Goal: Transaction & Acquisition: Purchase product/service

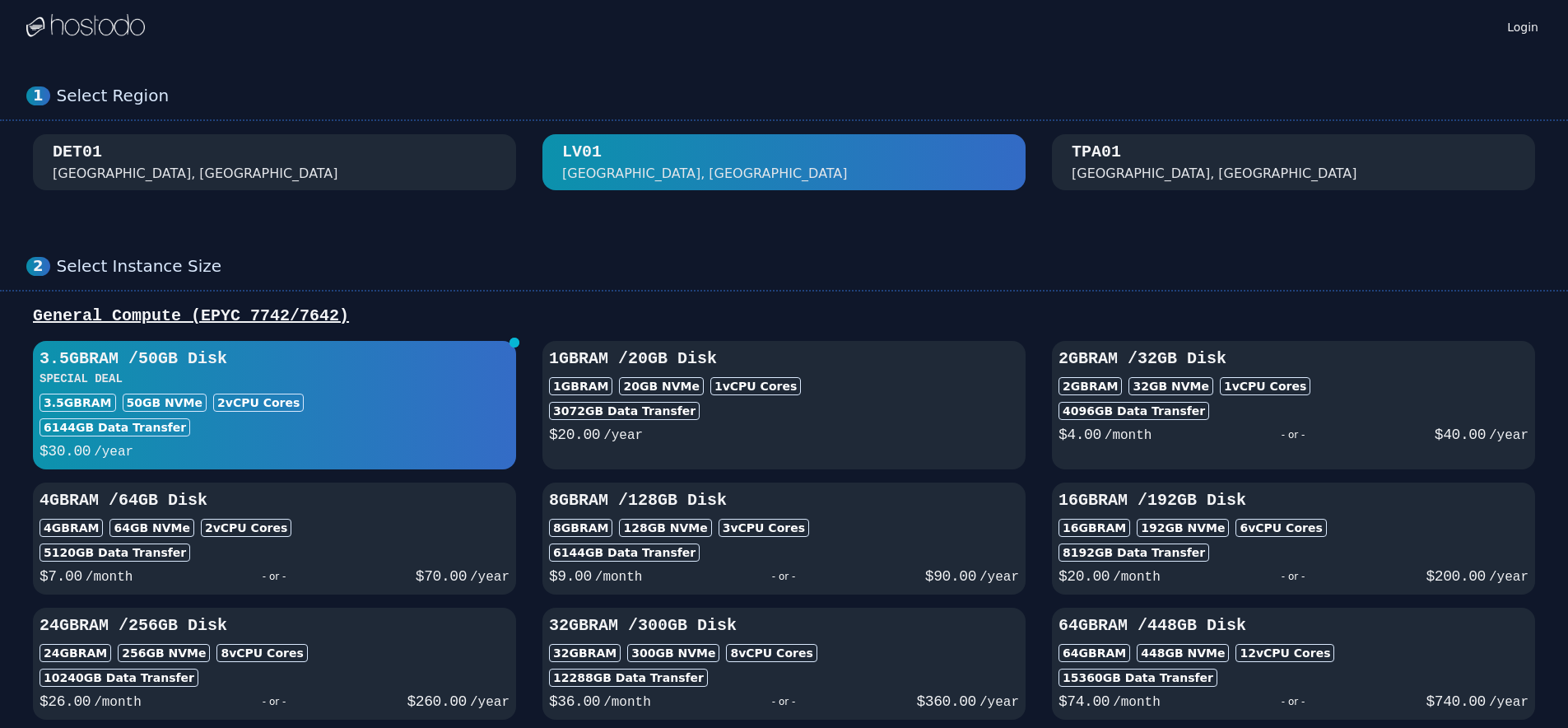
click at [213, 396] on div "2 vCPU Cores" at bounding box center [258, 402] width 91 height 18
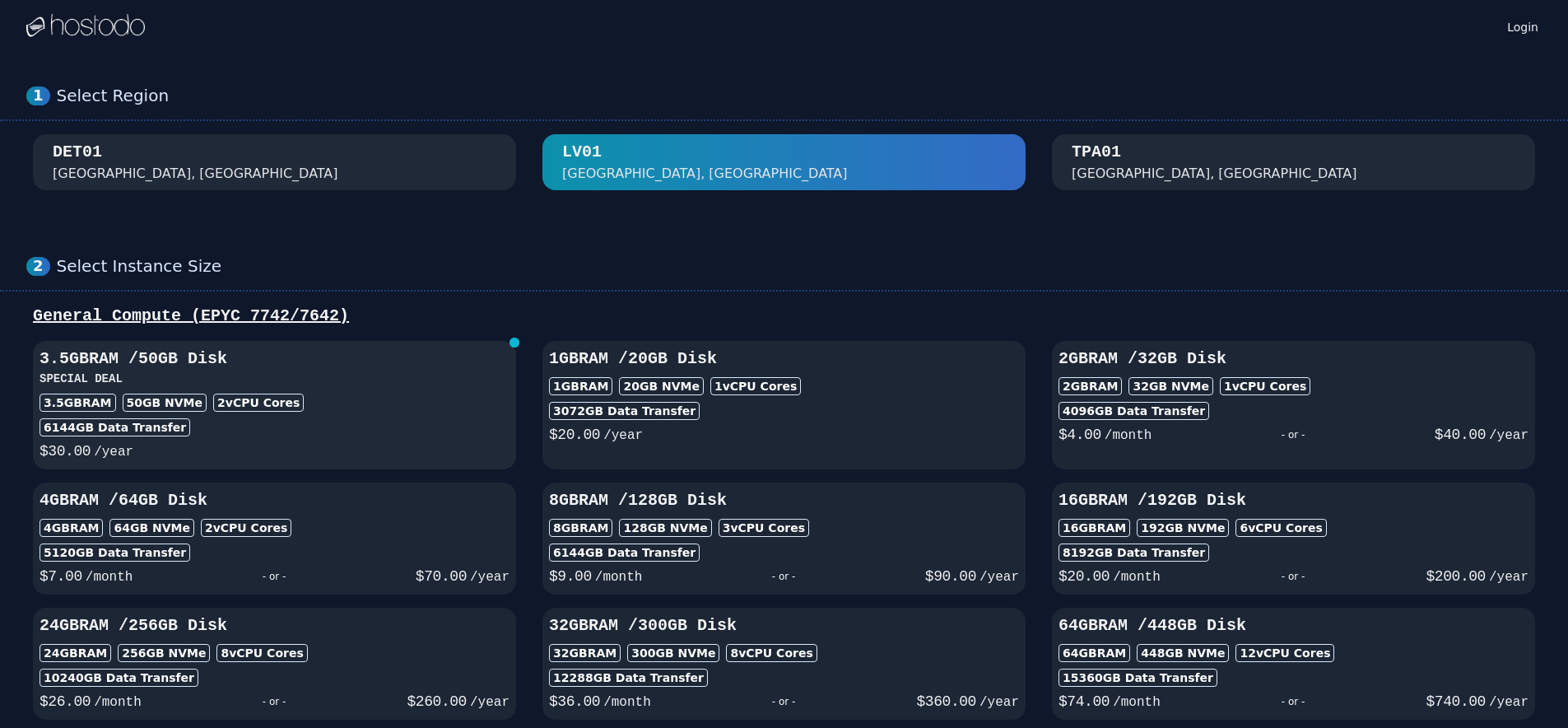
click at [213, 396] on div "2 vCPU Cores" at bounding box center [258, 402] width 91 height 18
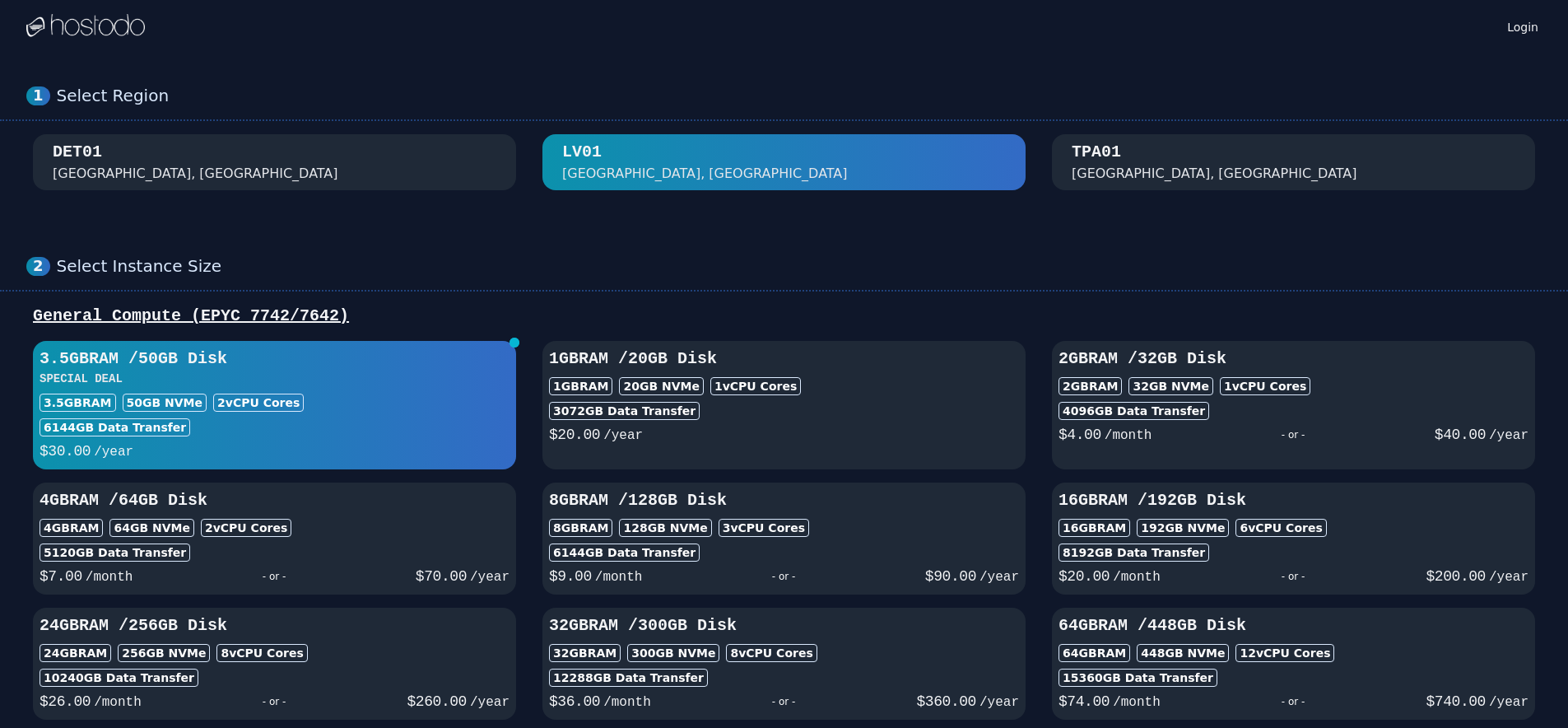
click at [209, 327] on div "General Compute (EPYC 7742/7642)" at bounding box center [784, 316] width 1515 height 23
click at [432, 179] on div "DET01 Detroit, MI" at bounding box center [274, 161] width 444 height 43
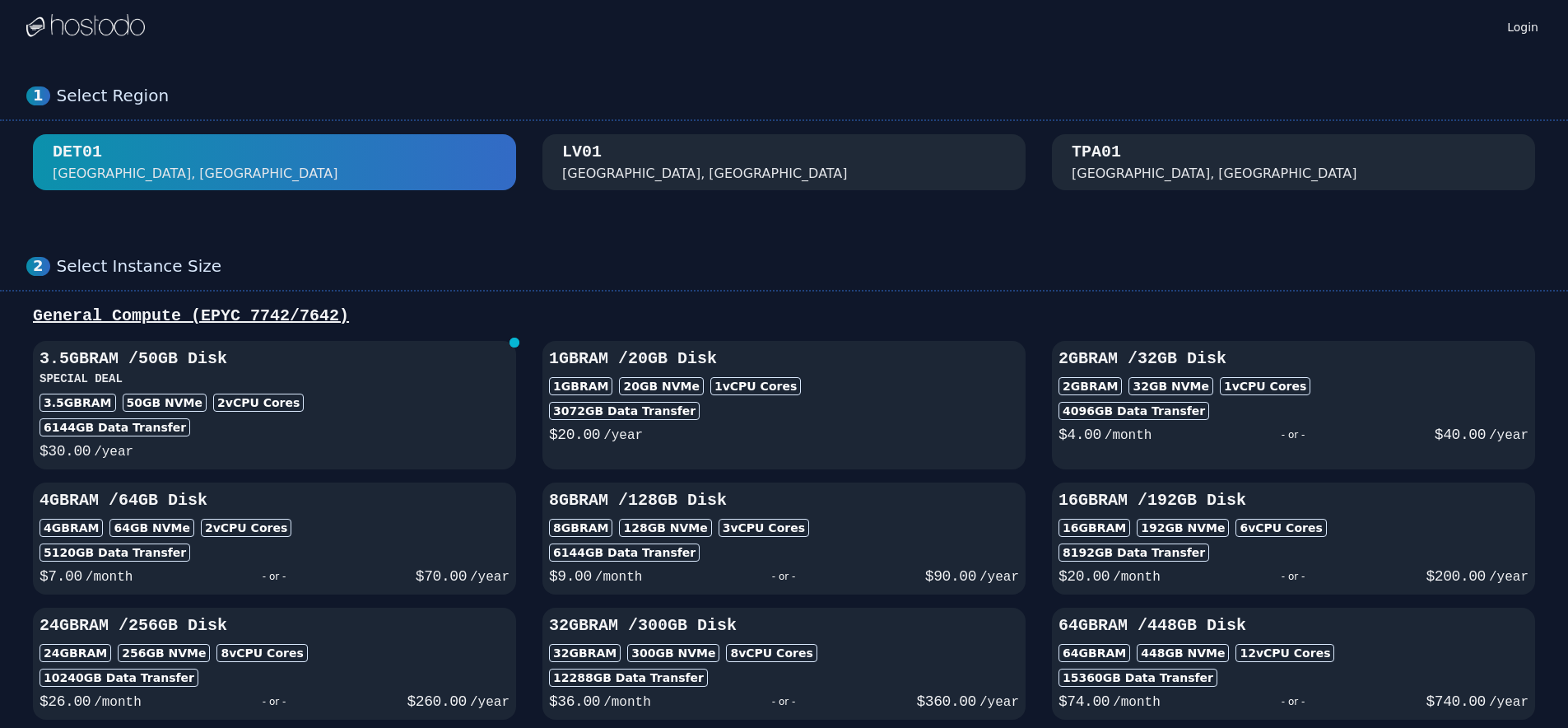
click at [683, 171] on div "[GEOGRAPHIC_DATA], [GEOGRAPHIC_DATA]" at bounding box center [784, 161] width 444 height 43
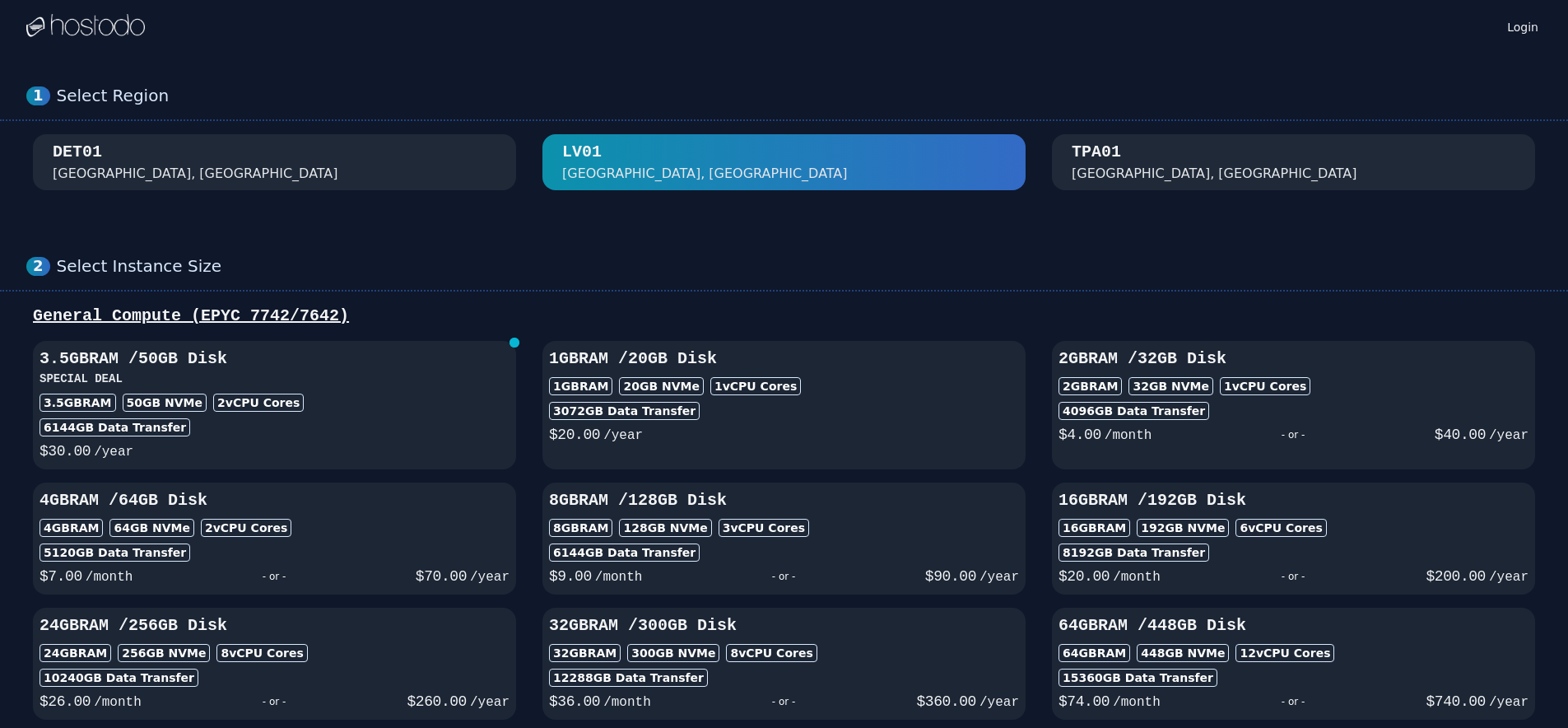
click at [1182, 152] on div "TPA01 Tampa, FL" at bounding box center [1293, 161] width 444 height 43
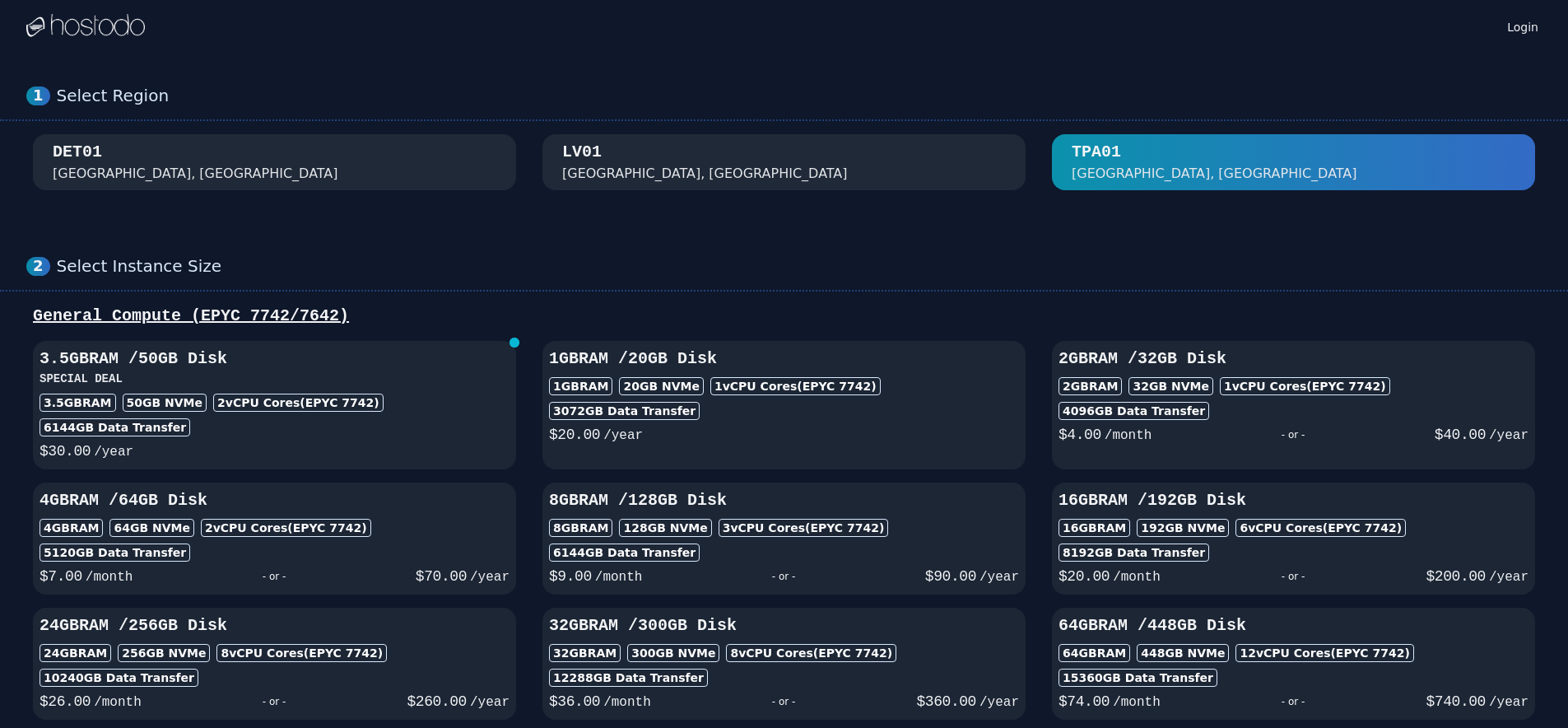
click at [831, 163] on div "[GEOGRAPHIC_DATA], [GEOGRAPHIC_DATA]" at bounding box center [784, 161] width 444 height 43
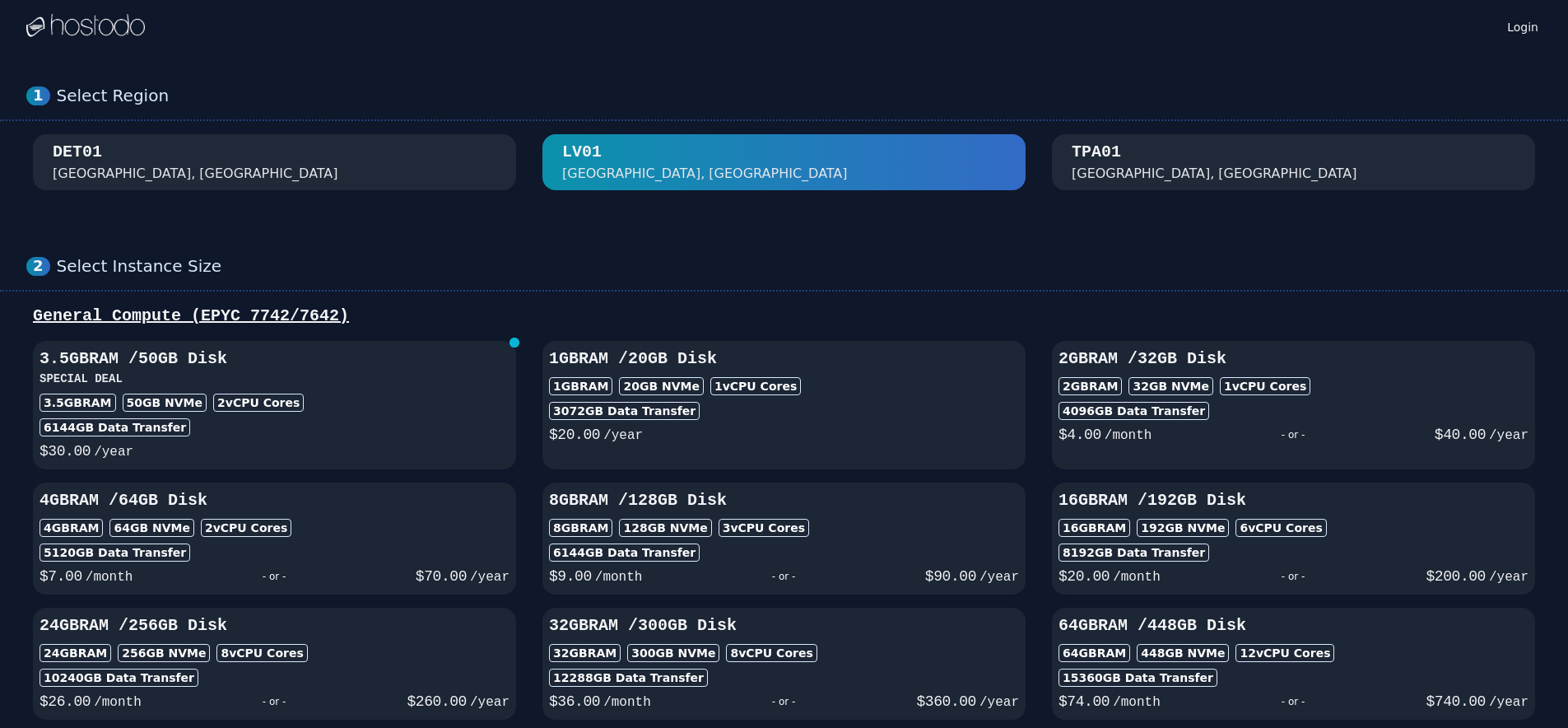
click at [1182, 155] on div "TPA01 Tampa, FL" at bounding box center [1293, 161] width 444 height 43
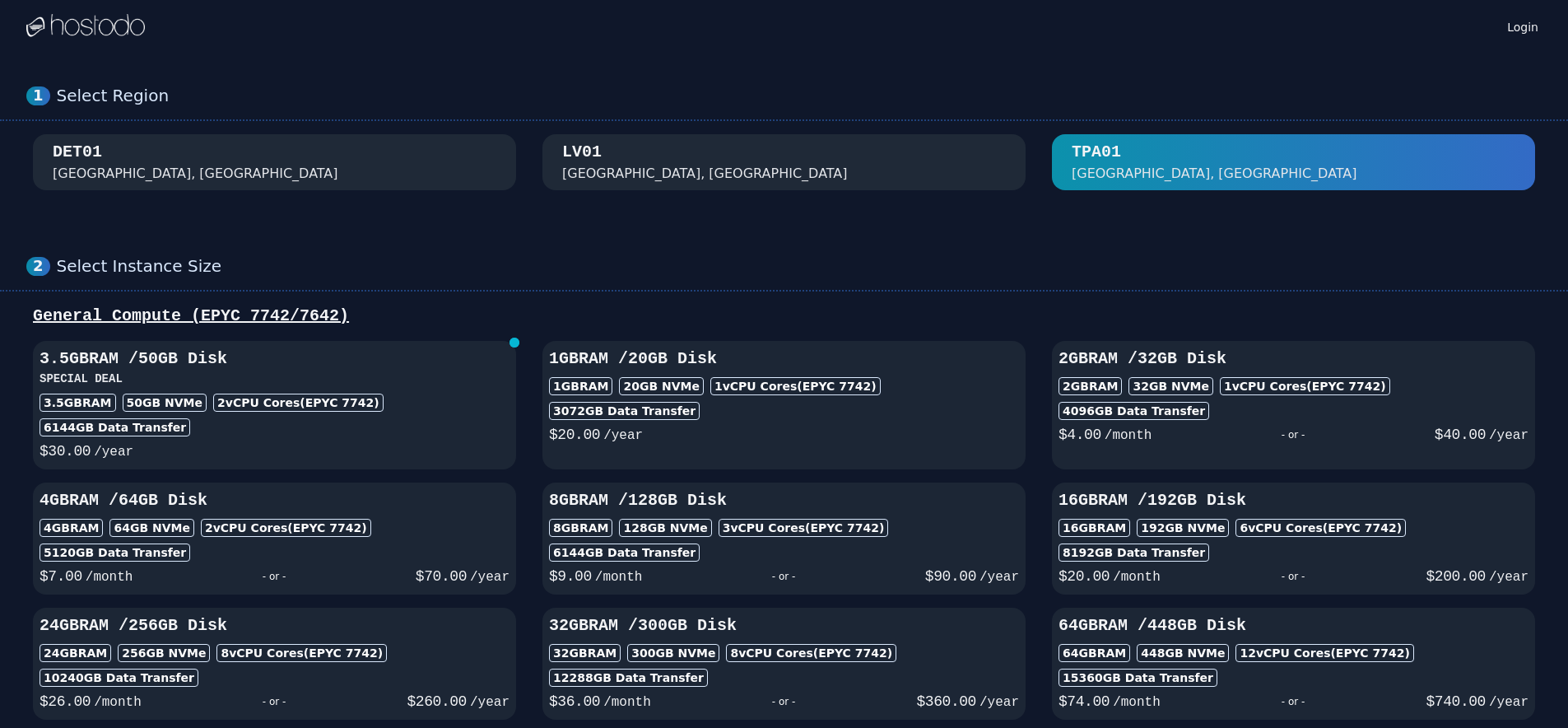
click at [972, 158] on div "[GEOGRAPHIC_DATA], [GEOGRAPHIC_DATA]" at bounding box center [784, 161] width 444 height 43
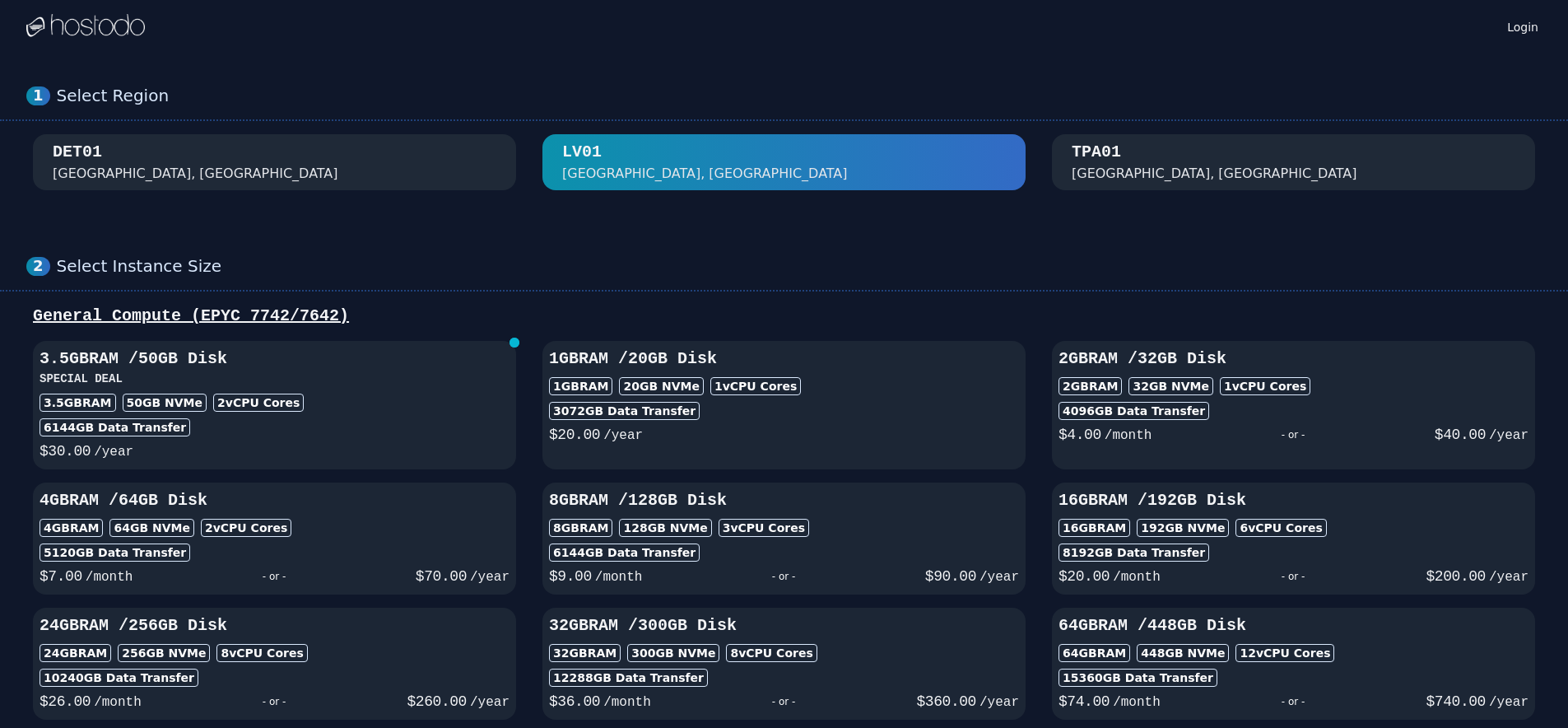
click at [1195, 153] on div "TPA01 Tampa, FL" at bounding box center [1293, 161] width 444 height 43
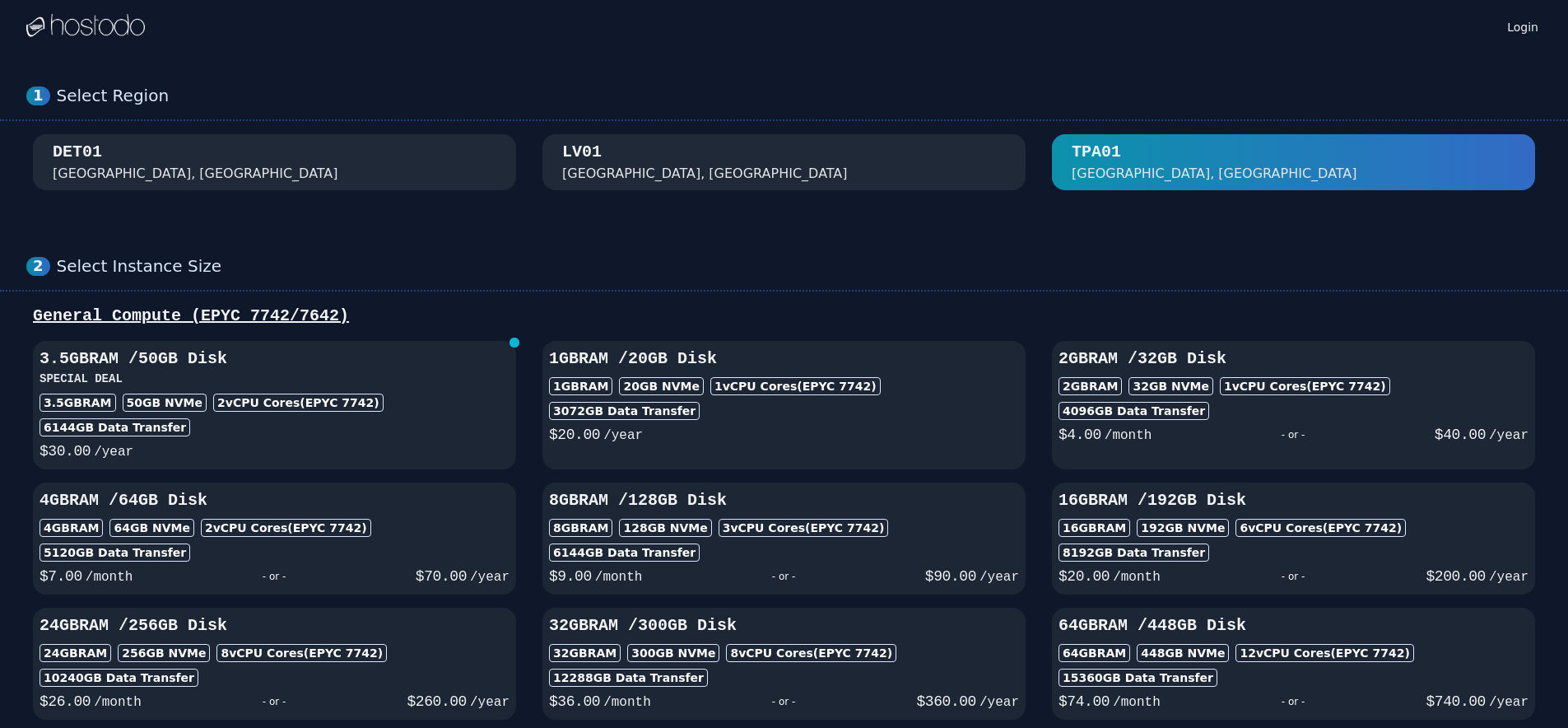
click at [1016, 158] on div "[GEOGRAPHIC_DATA], [GEOGRAPHIC_DATA]" at bounding box center [784, 161] width 483 height 43
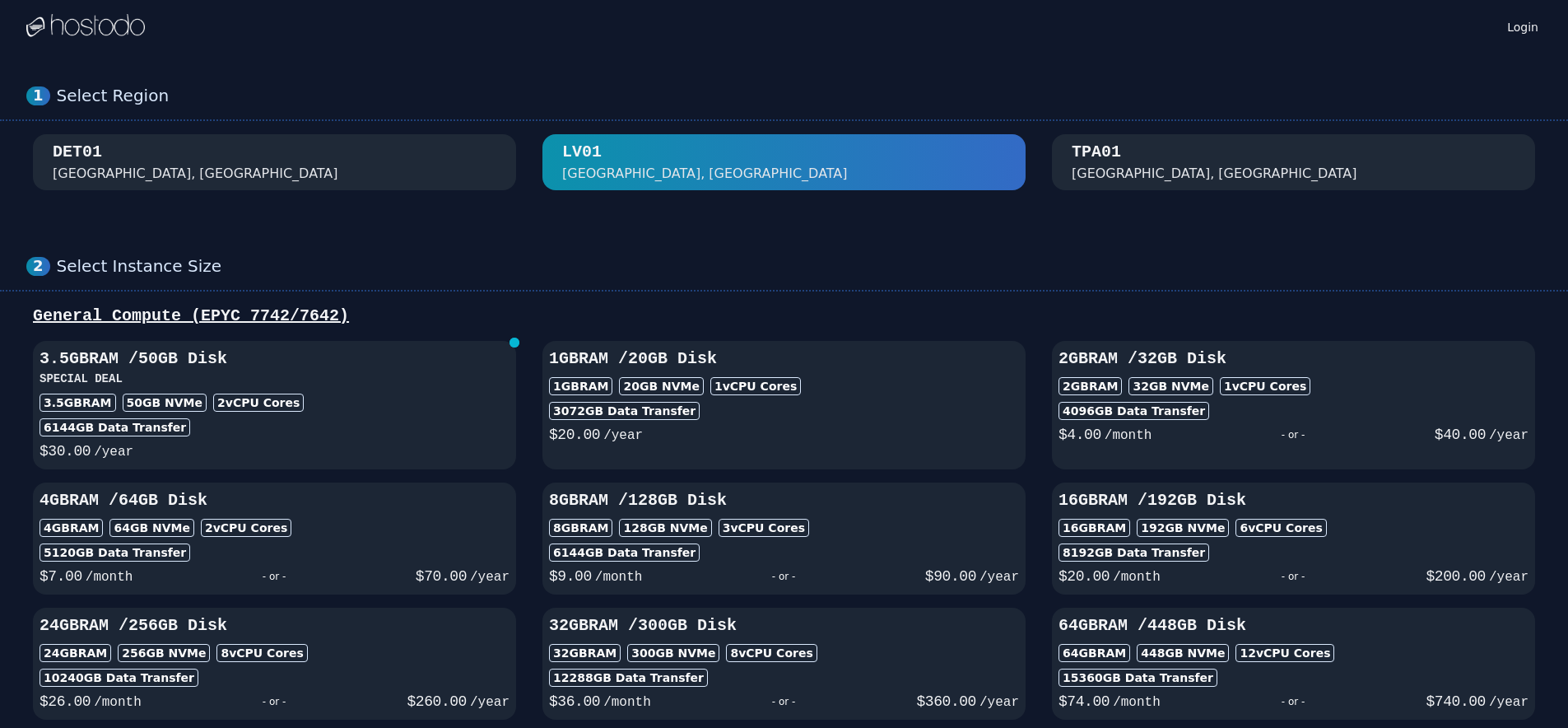
click at [1179, 159] on div "TPA01 Tampa, FL" at bounding box center [1293, 161] width 444 height 43
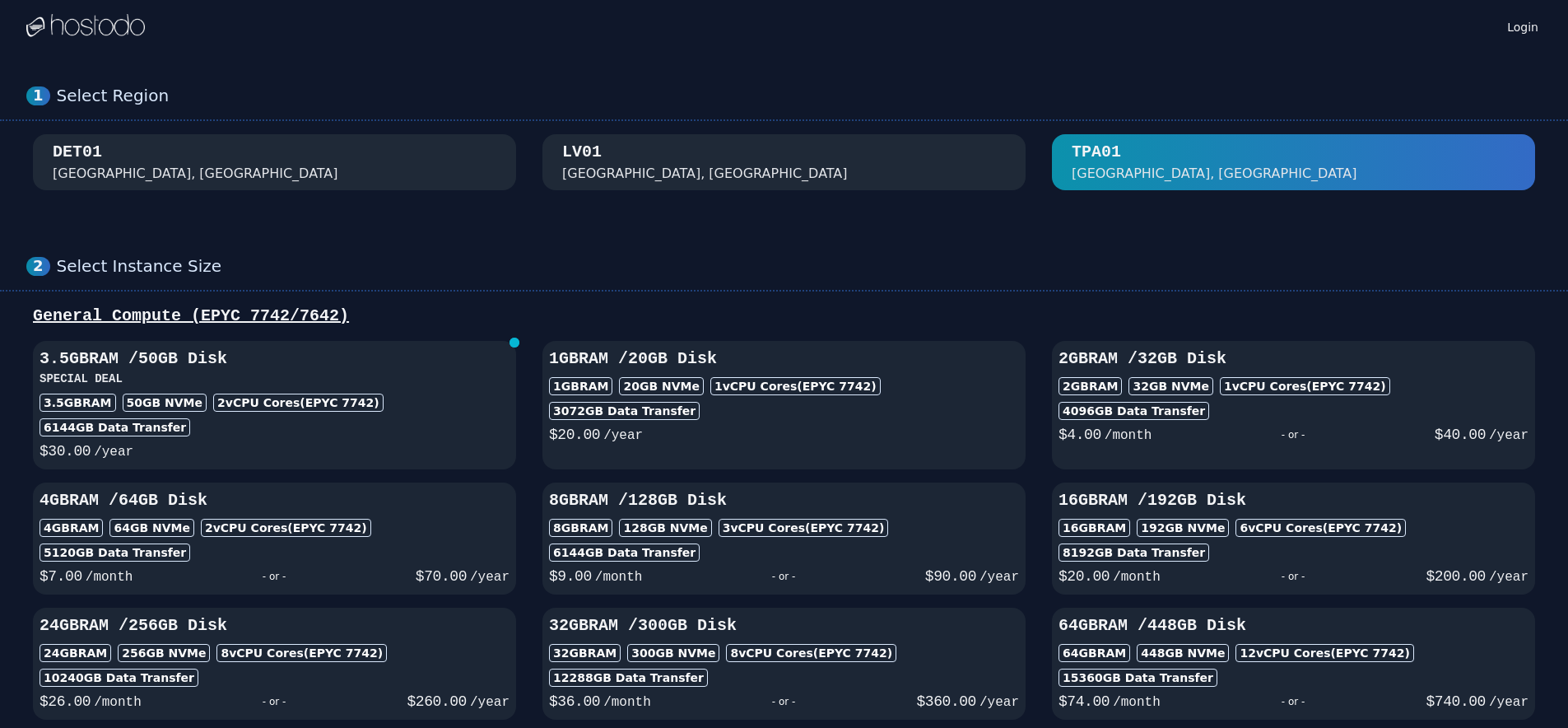
click at [451, 170] on div "DET01 [GEOGRAPHIC_DATA], [GEOGRAPHIC_DATA]" at bounding box center [274, 161] width 444 height 43
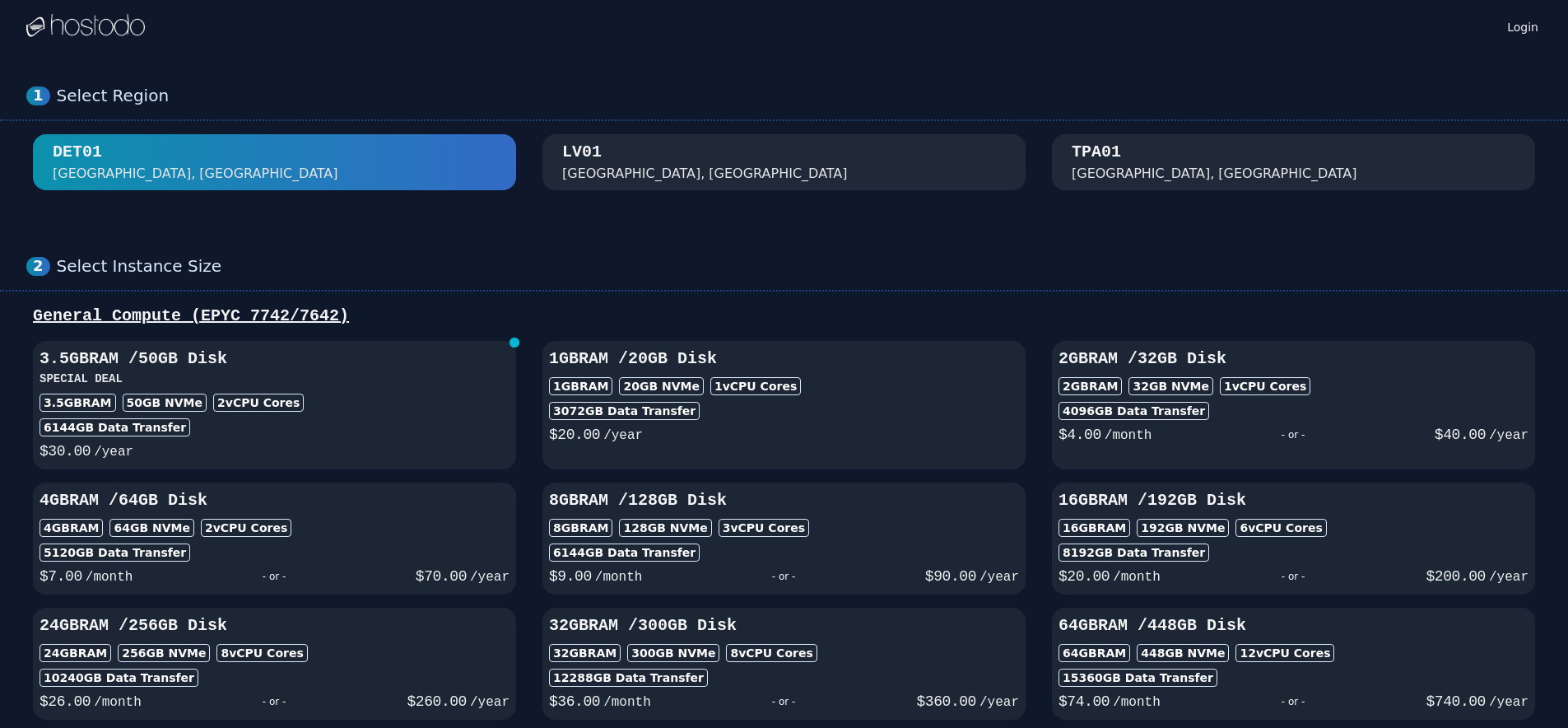
drag, startPoint x: 1117, startPoint y: 161, endPoint x: 1129, endPoint y: 161, distance: 12.0
click at [1129, 161] on div "TPA01 Tampa, FL" at bounding box center [1293, 161] width 444 height 43
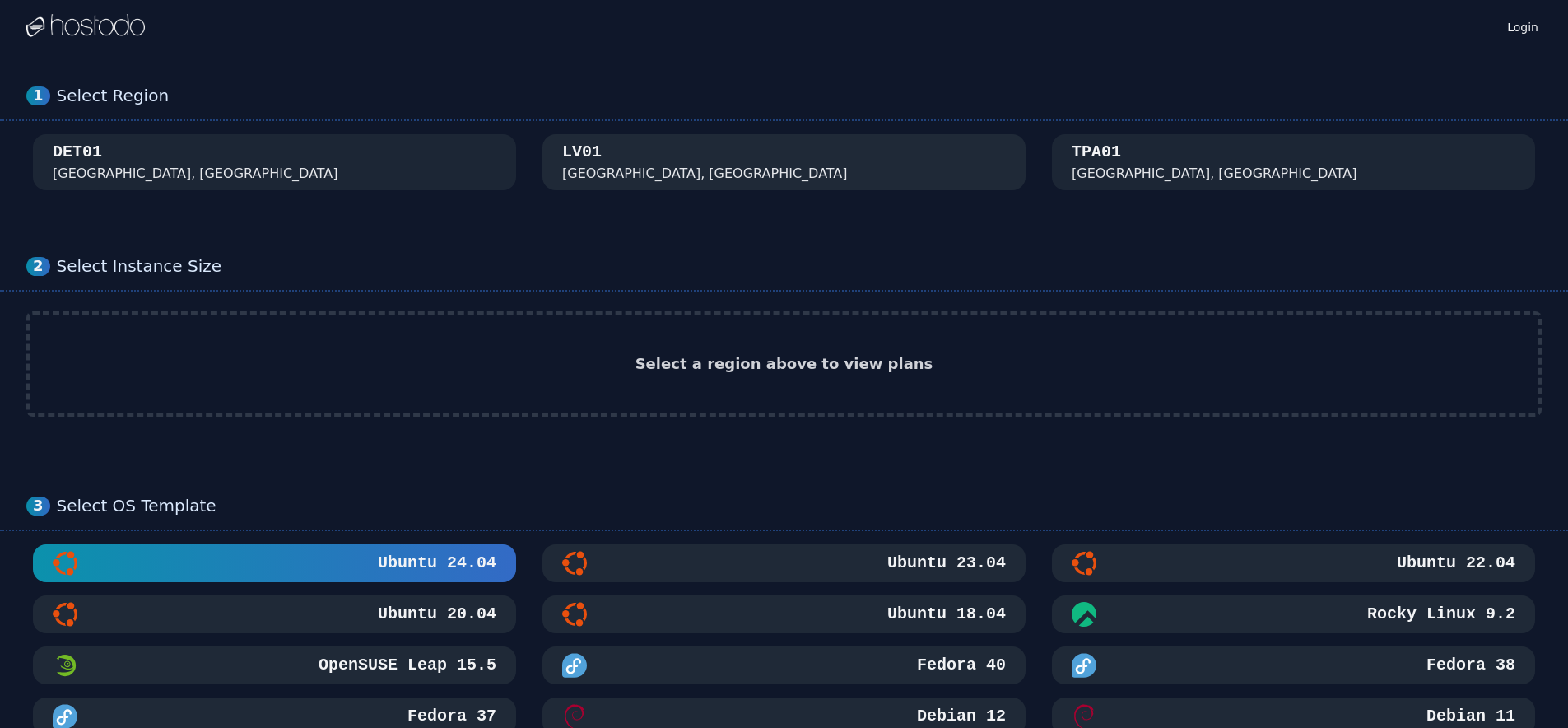
click at [625, 154] on div "[GEOGRAPHIC_DATA], [GEOGRAPHIC_DATA]" at bounding box center [784, 161] width 444 height 43
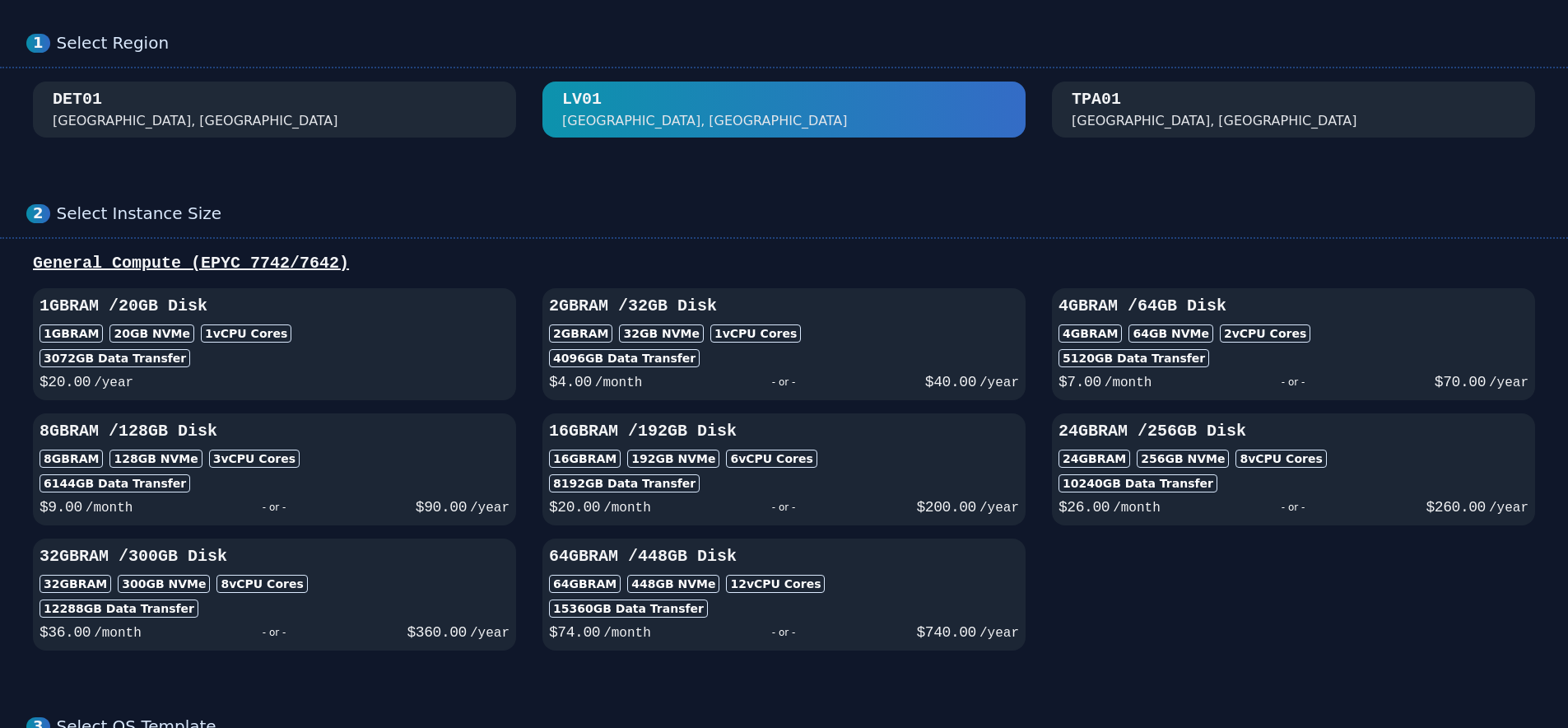
scroll to position [82, 0]
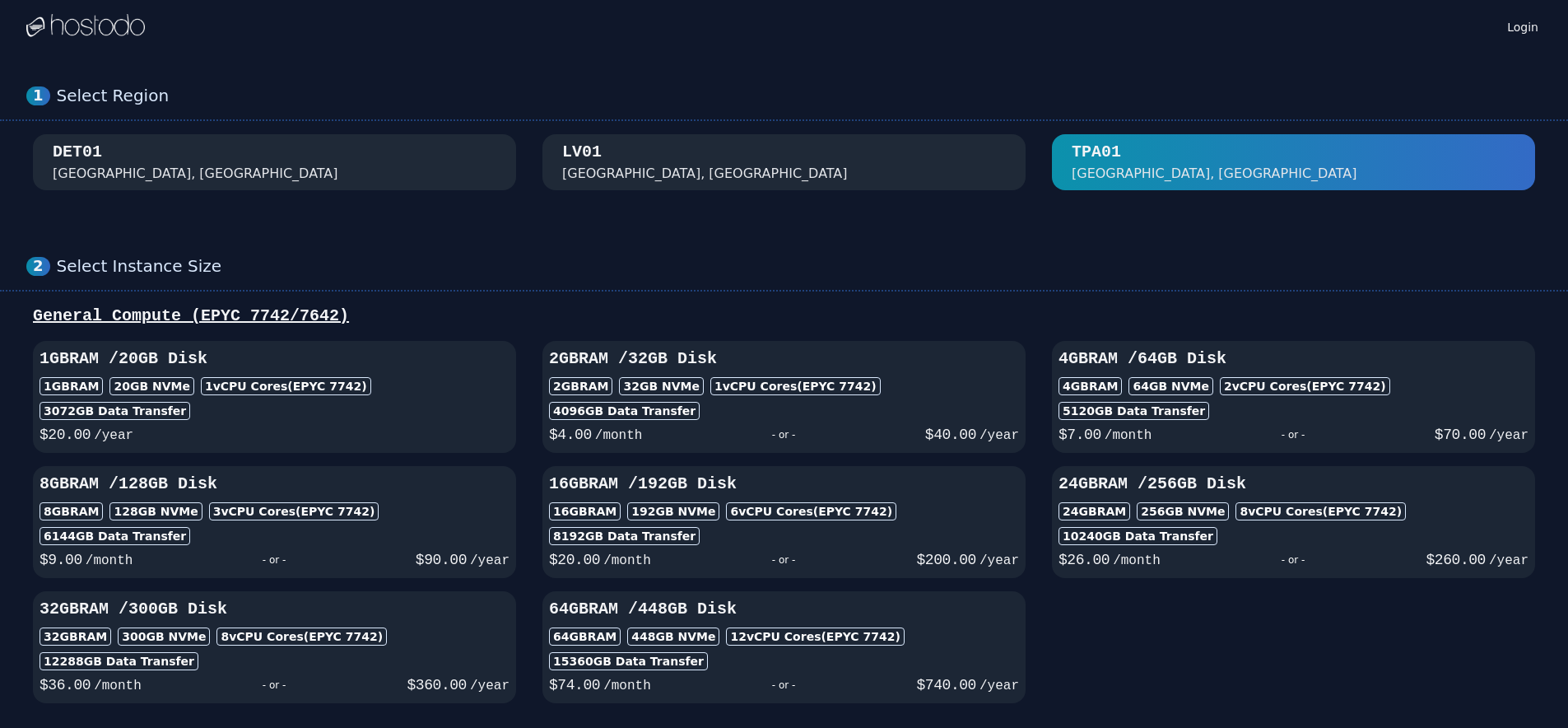
click at [877, 170] on div "[GEOGRAPHIC_DATA], [GEOGRAPHIC_DATA]" at bounding box center [784, 161] width 444 height 43
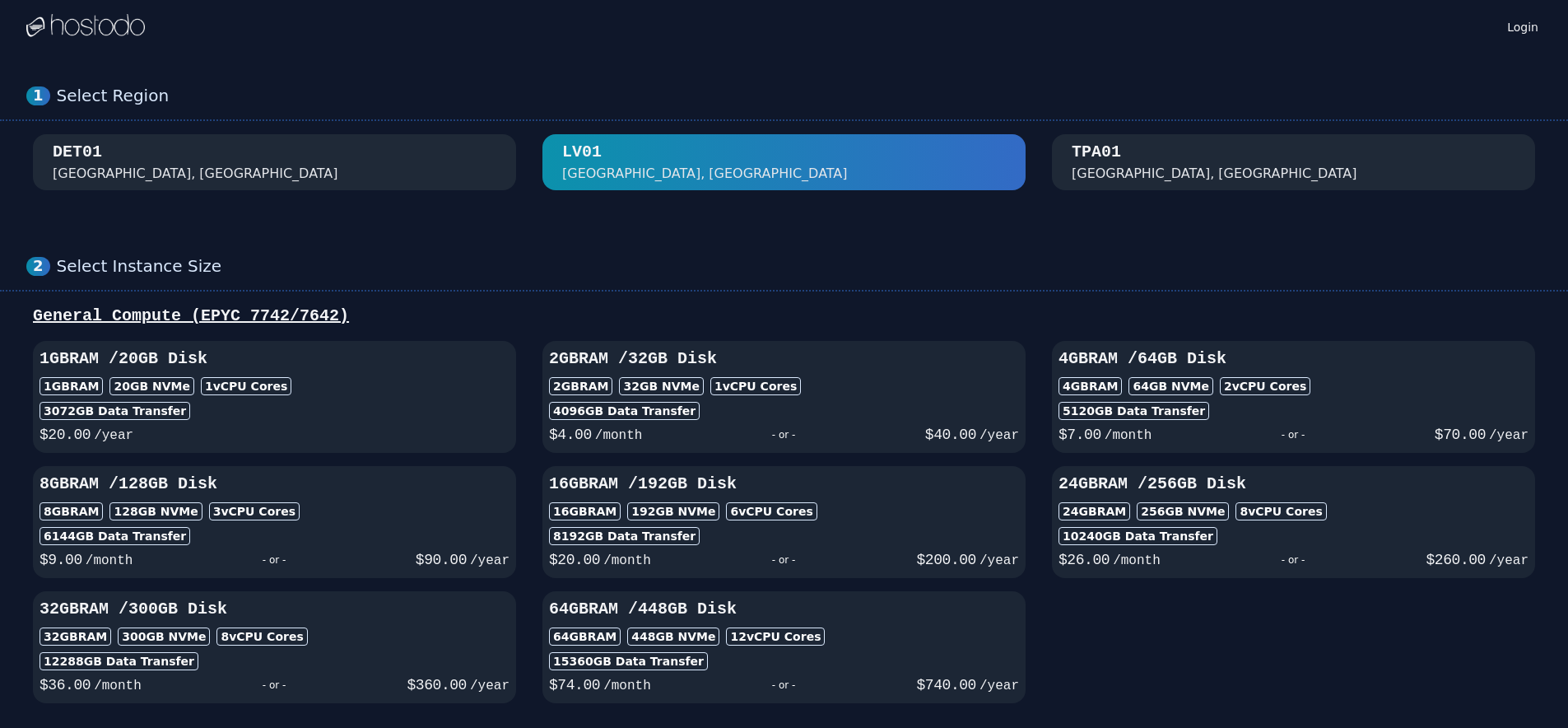
click at [359, 167] on div "DET01 [GEOGRAPHIC_DATA], [GEOGRAPHIC_DATA]" at bounding box center [274, 161] width 444 height 43
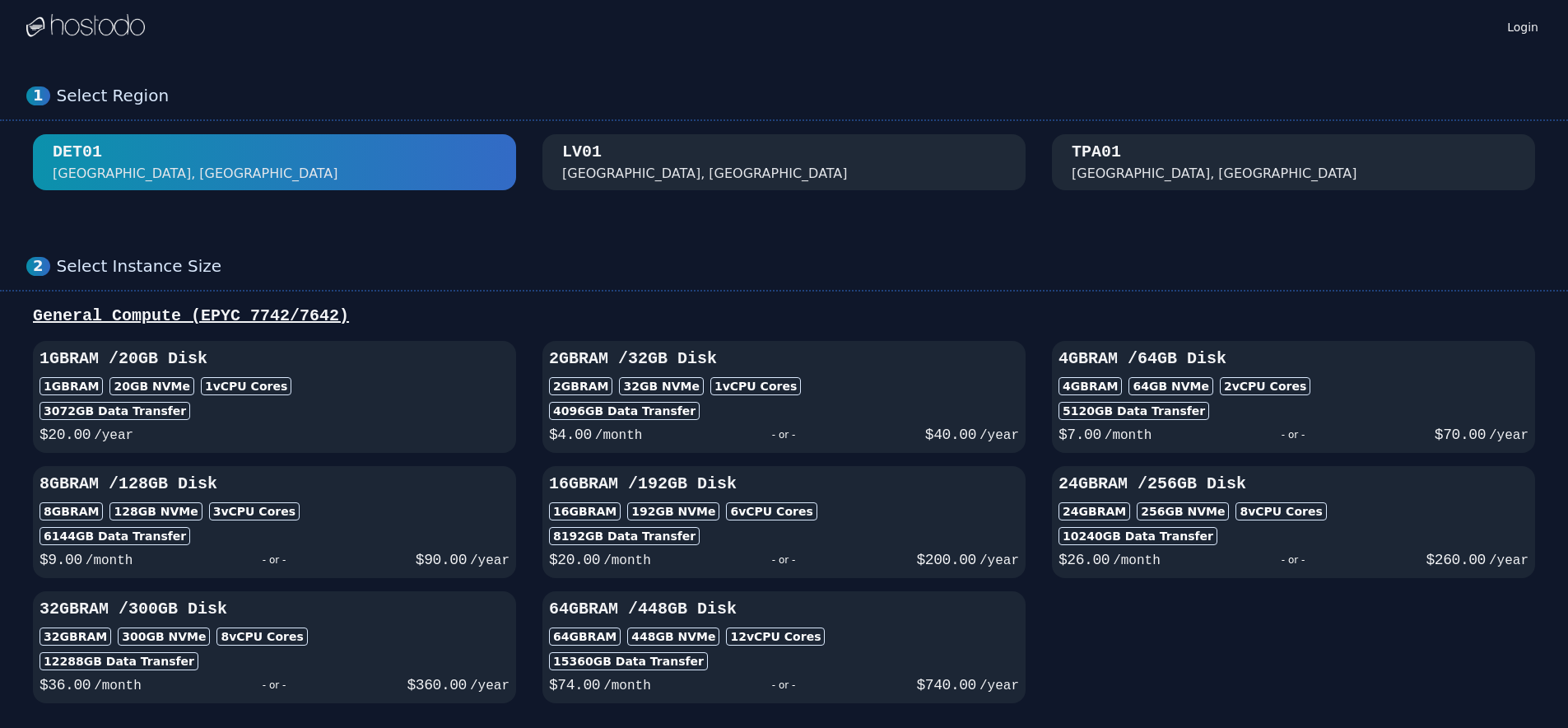
click at [90, 18] on img at bounding box center [86, 27] width 118 height 25
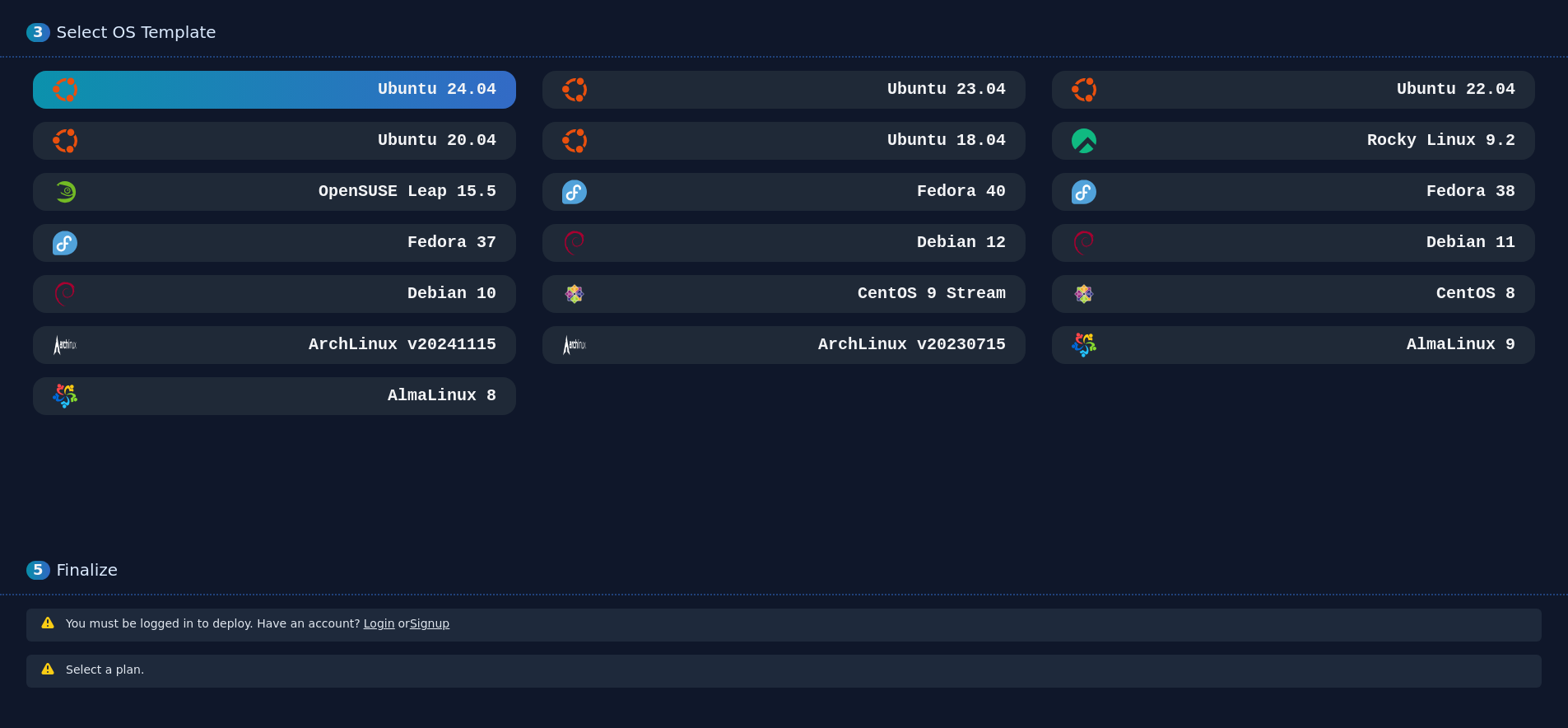
scroll to position [822, 0]
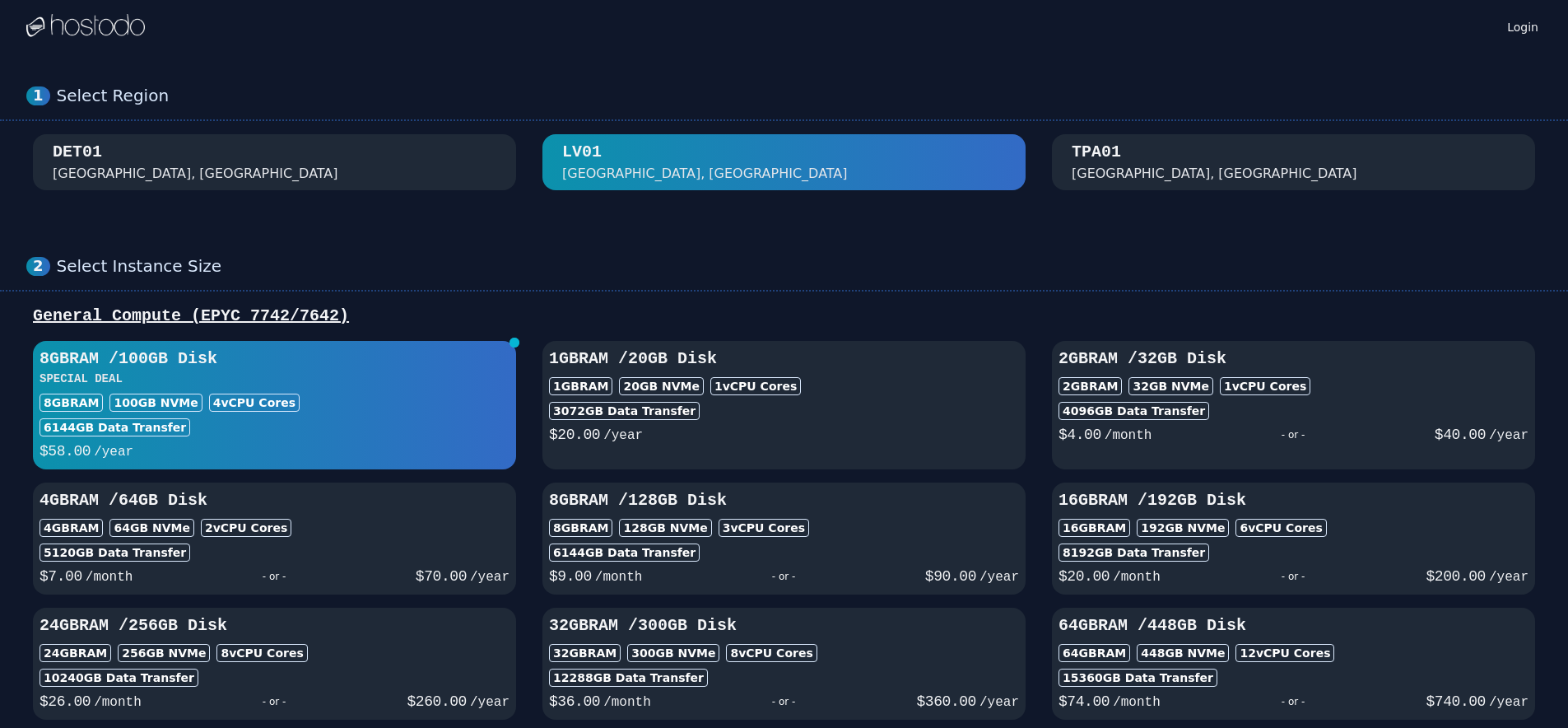
click at [680, 360] on h3 "1GB RAM / 20 GB Disk" at bounding box center [784, 359] width 470 height 23
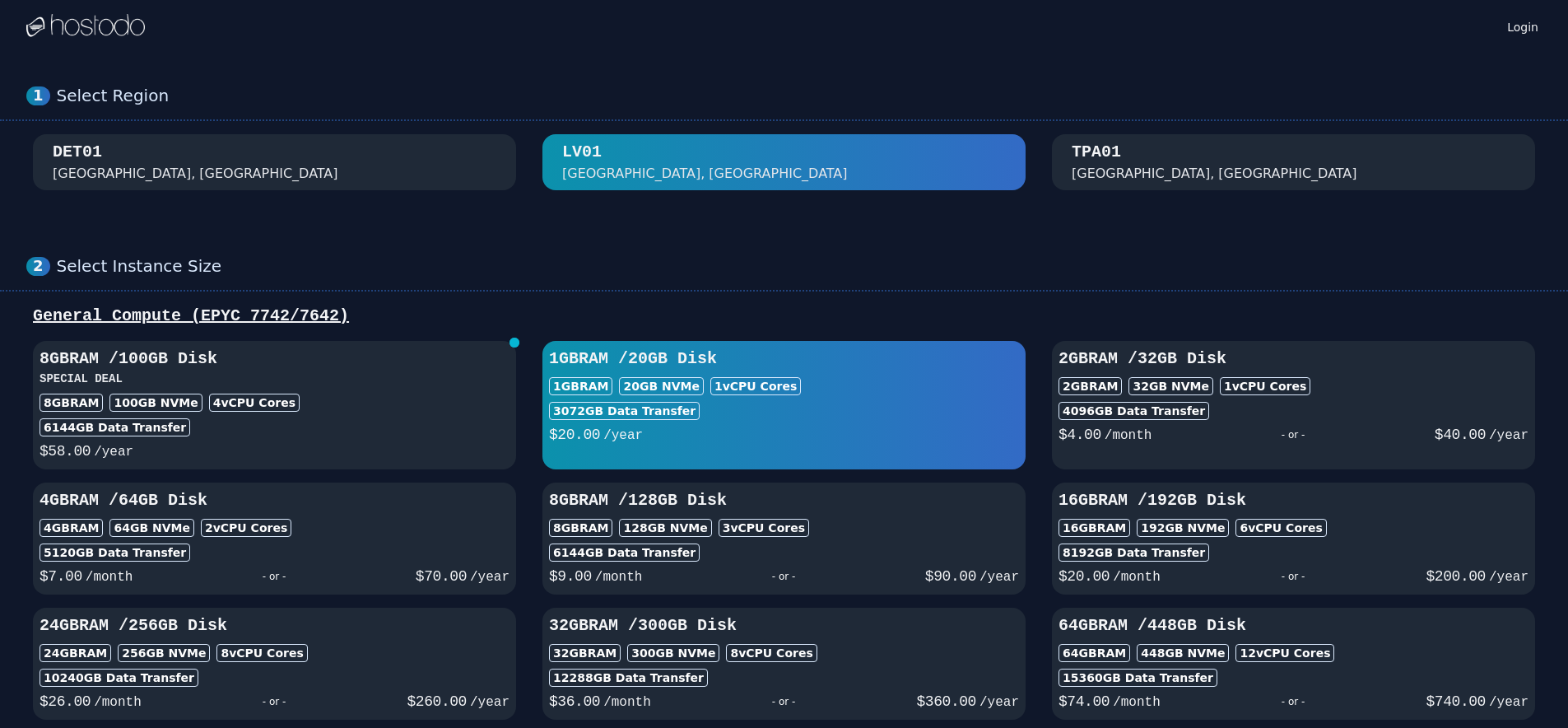
click at [414, 367] on h3 "8GB RAM / 100 GB Disk" at bounding box center [274, 359] width 470 height 23
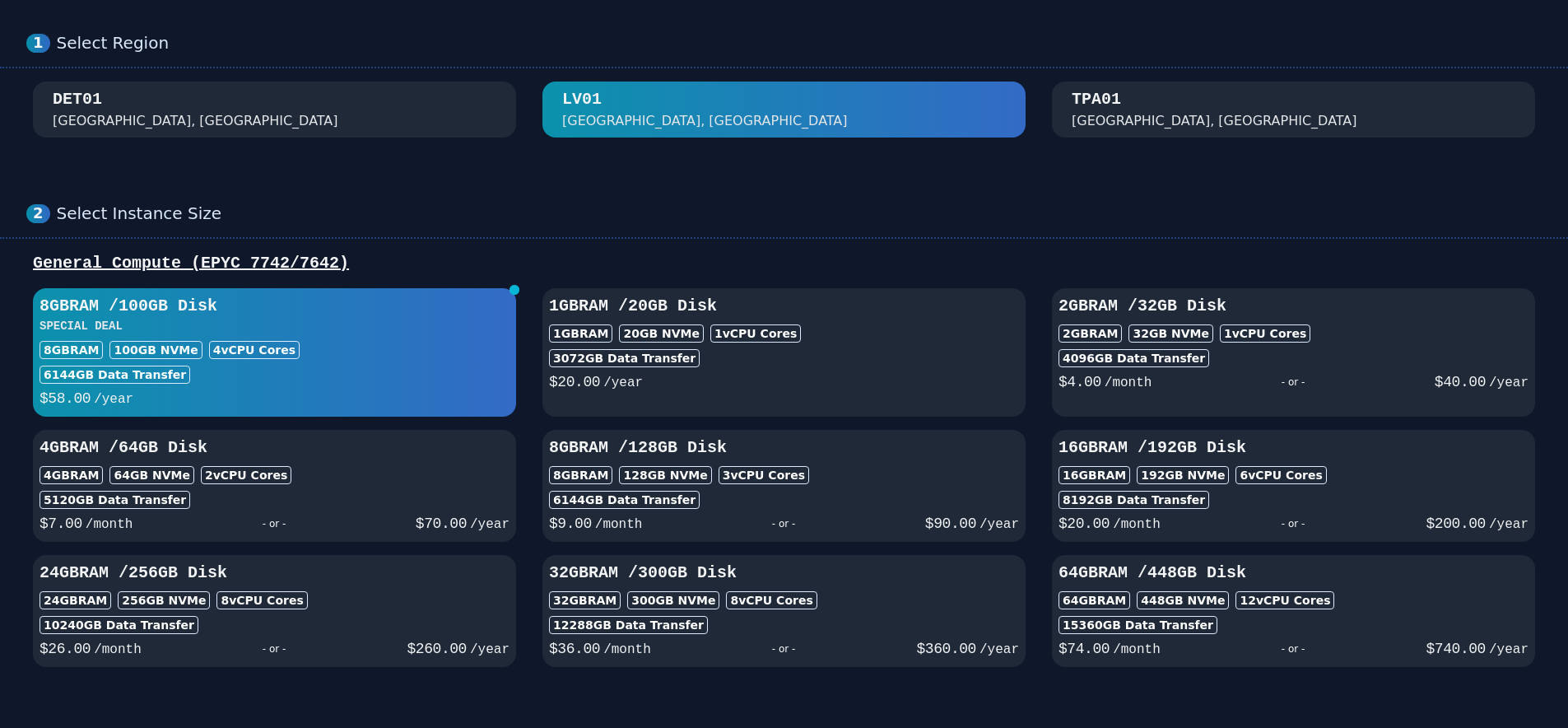
scroll to position [82, 0]
